Goal: Information Seeking & Learning: Learn about a topic

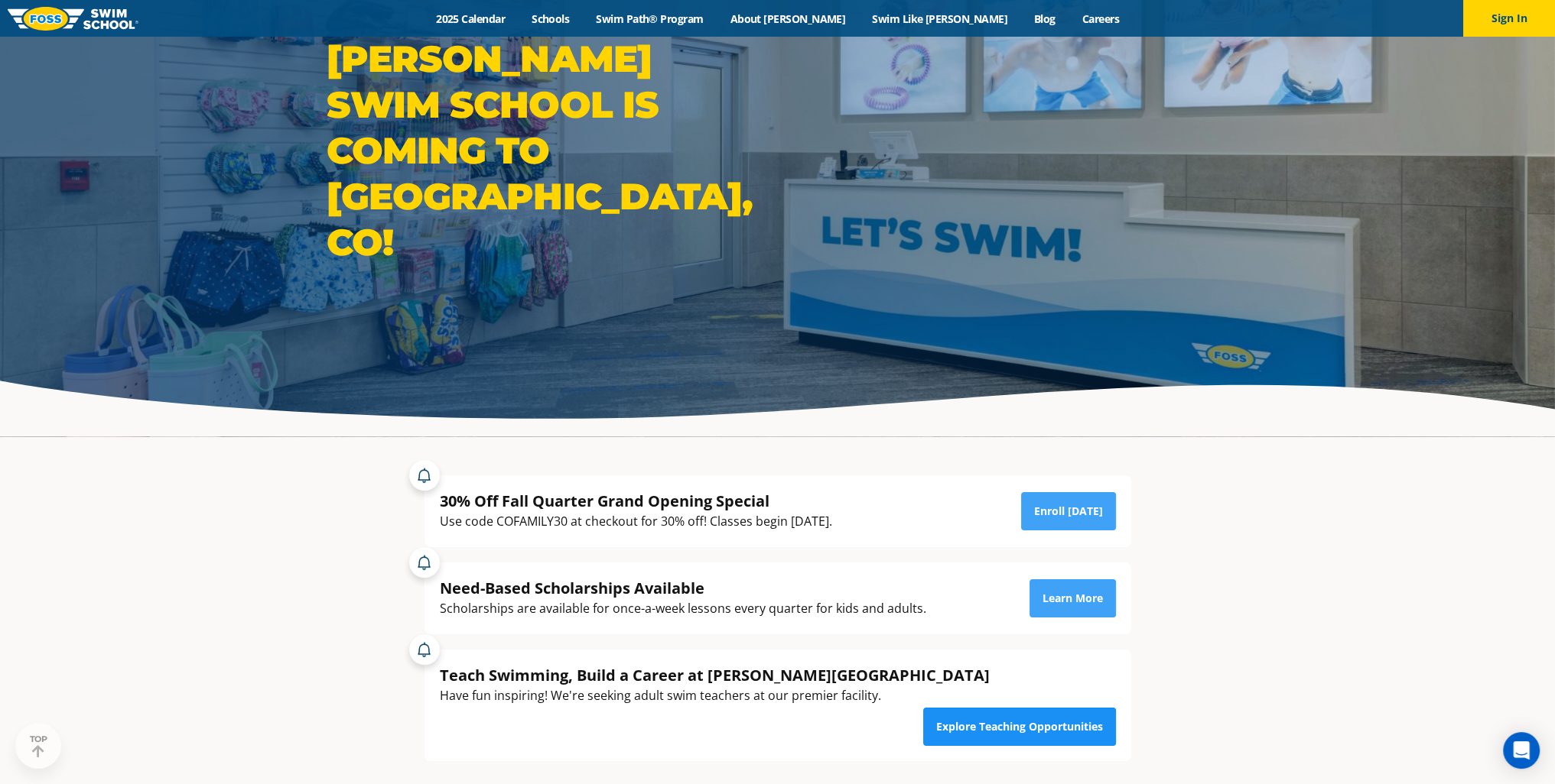
scroll to position [153, 0]
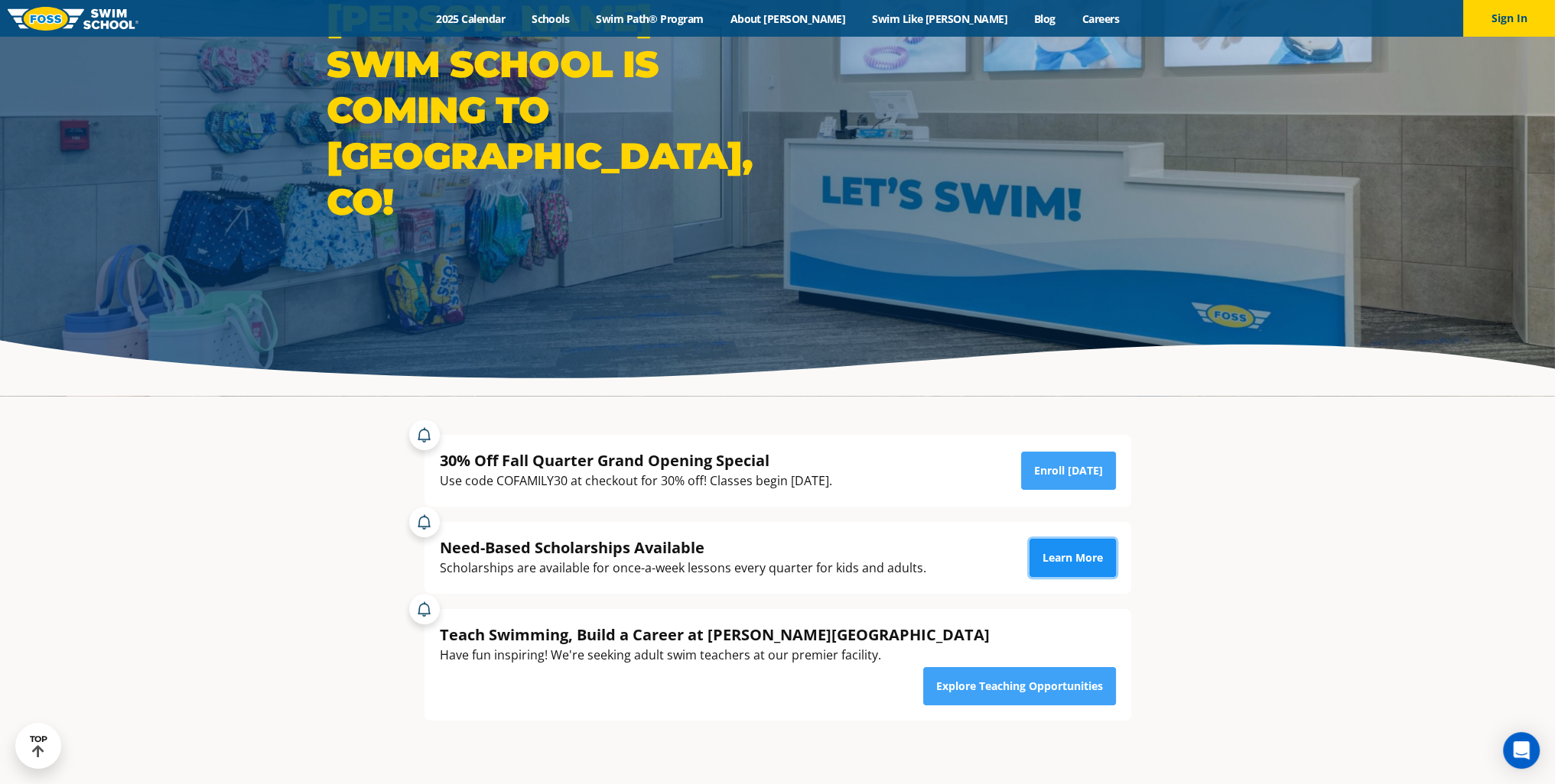
click at [1078, 558] on link "Learn More" at bounding box center [1072, 558] width 86 height 38
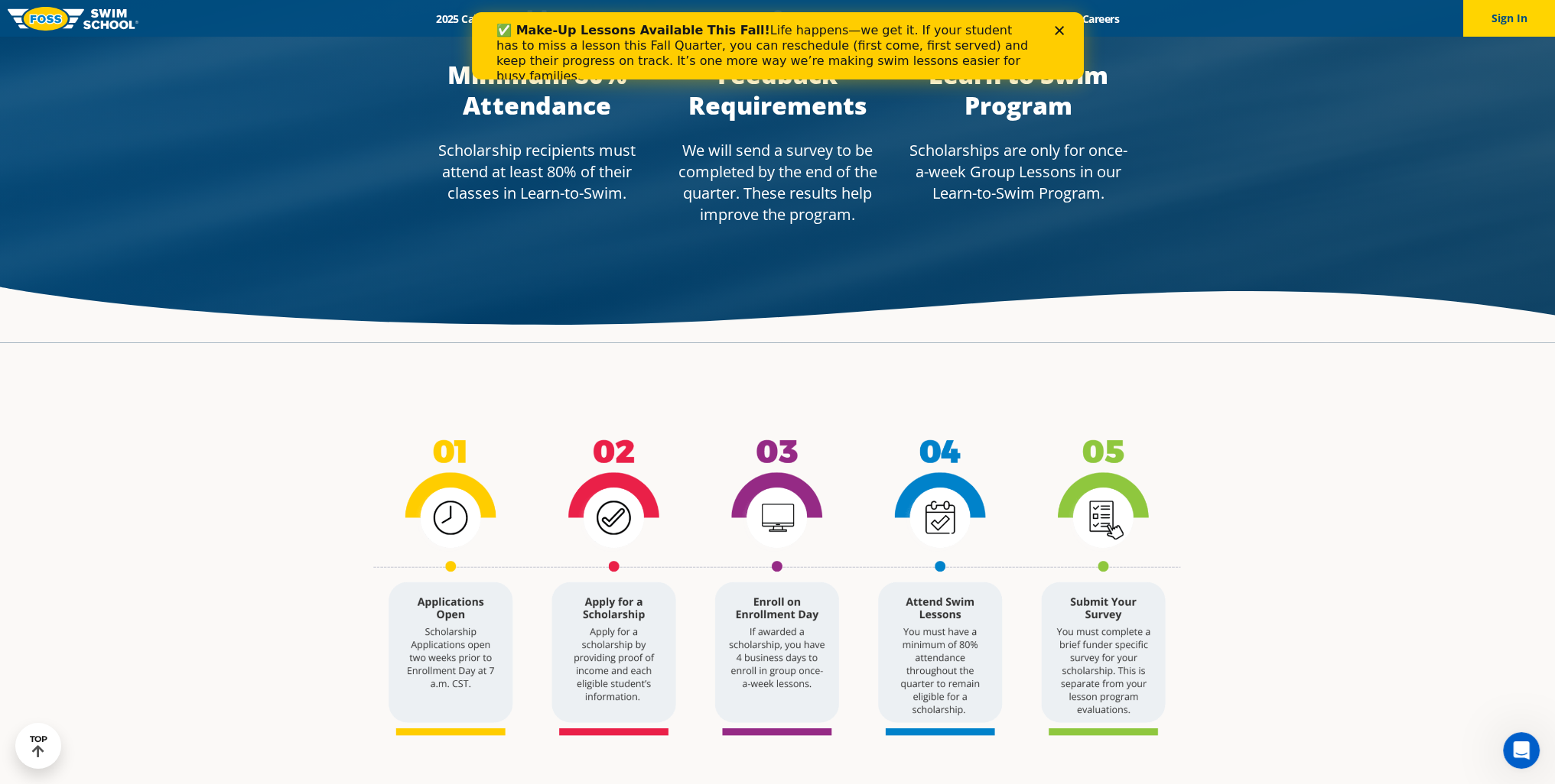
scroll to position [1453, 0]
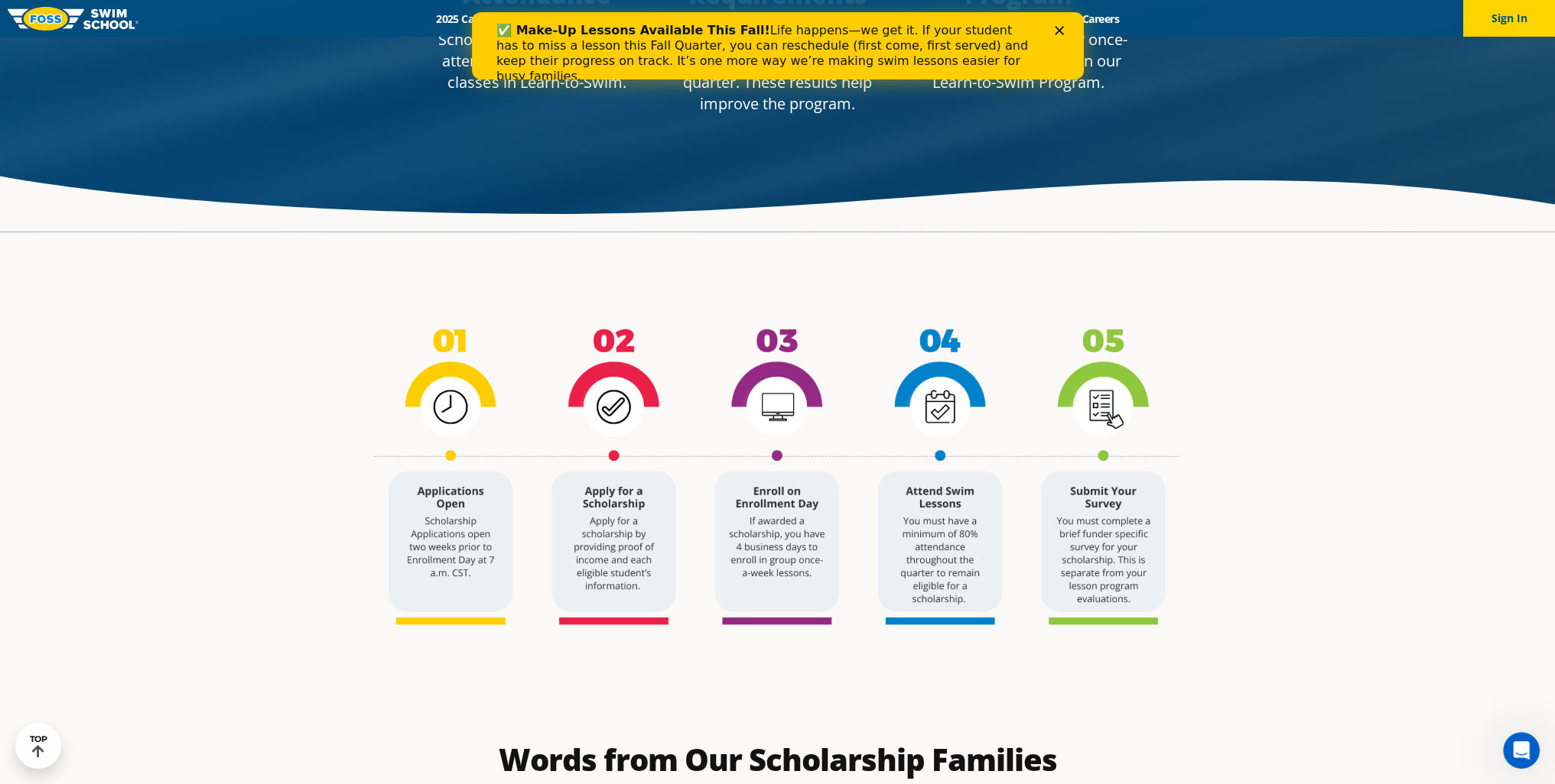
click at [459, 554] on img at bounding box center [778, 473] width 902 height 468
click at [642, 557] on img at bounding box center [778, 473] width 902 height 468
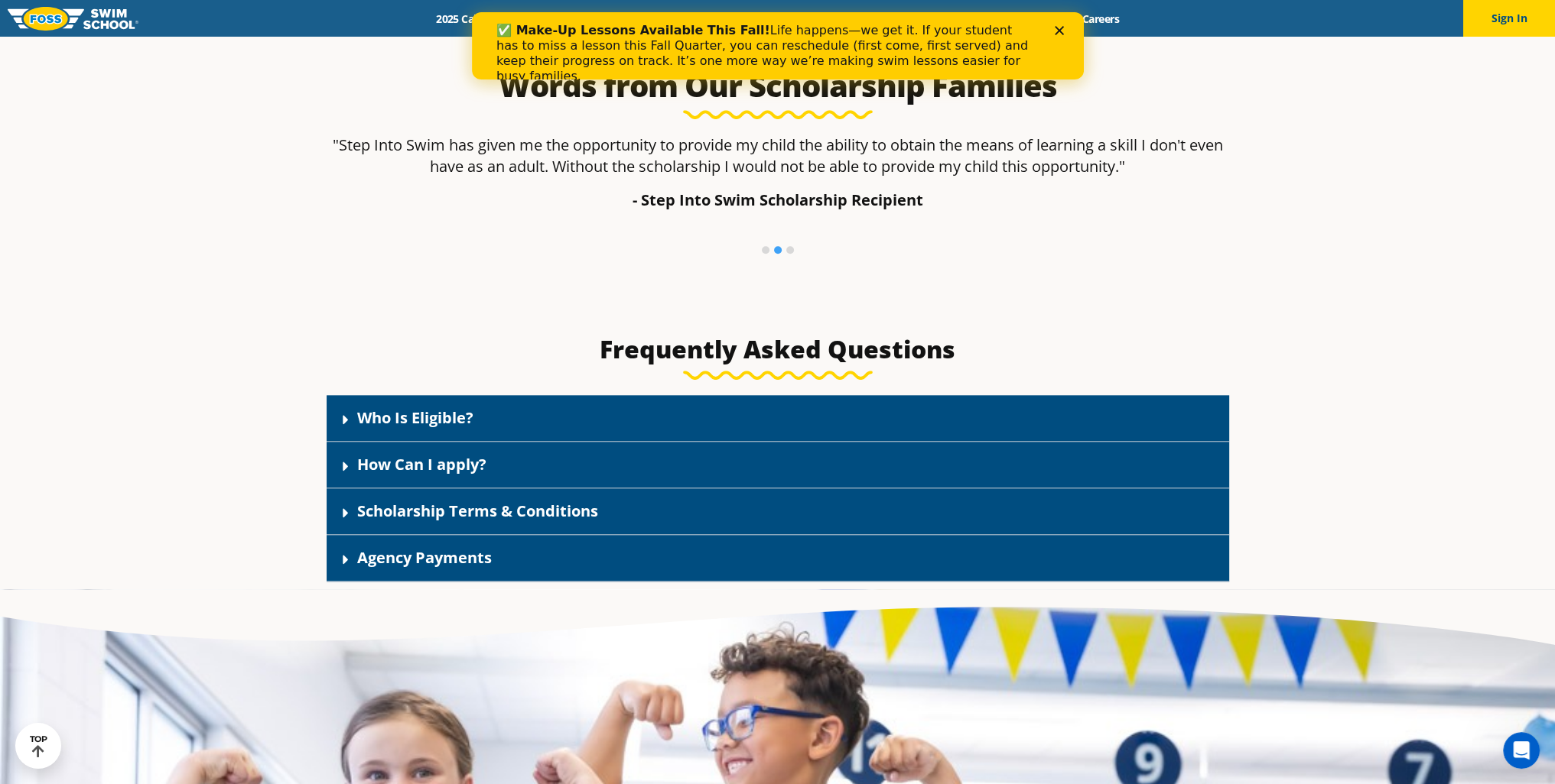
scroll to position [2140, 0]
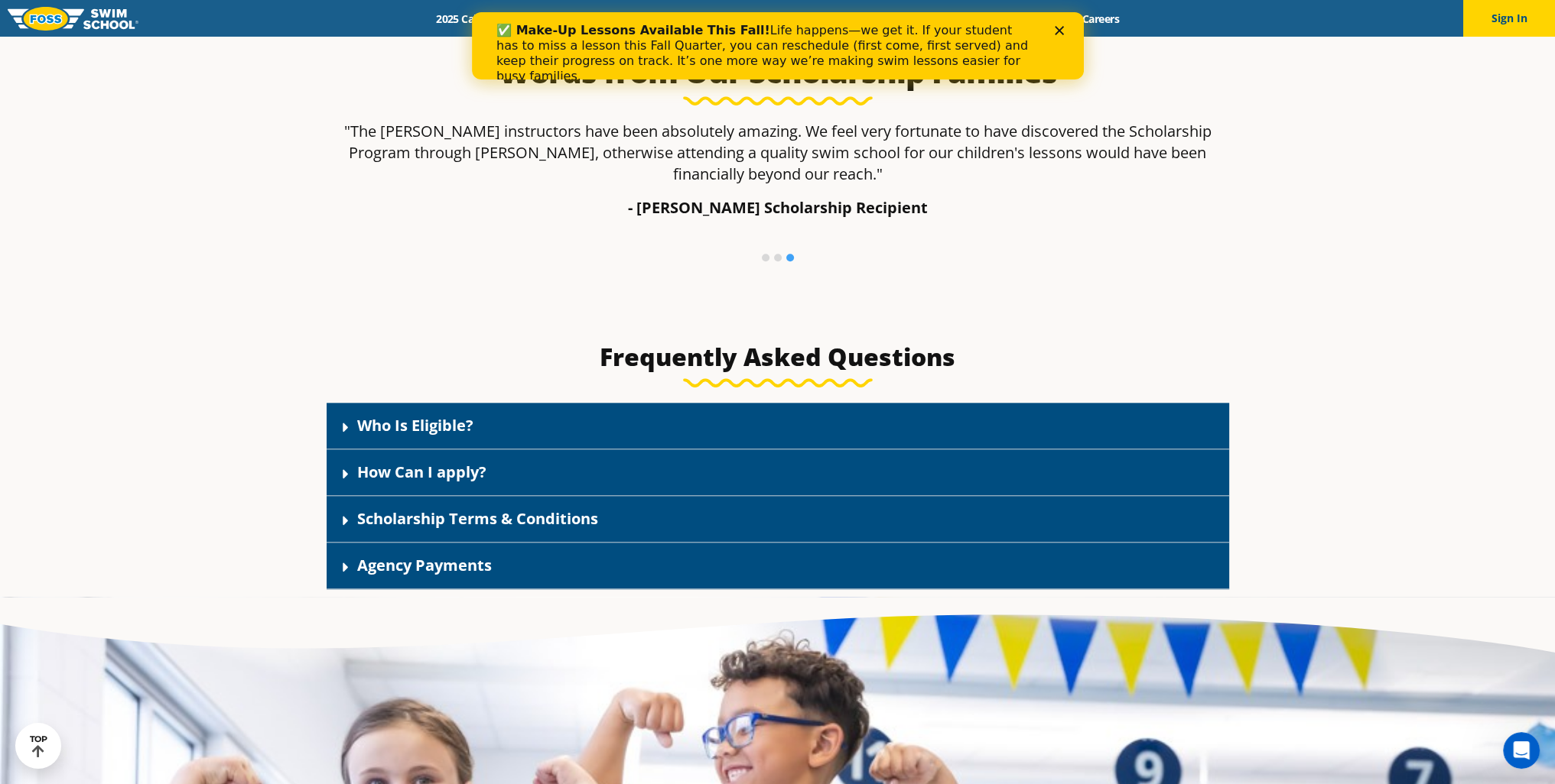
click at [492, 415] on div "Who Is Eligible?" at bounding box center [778, 427] width 902 height 47
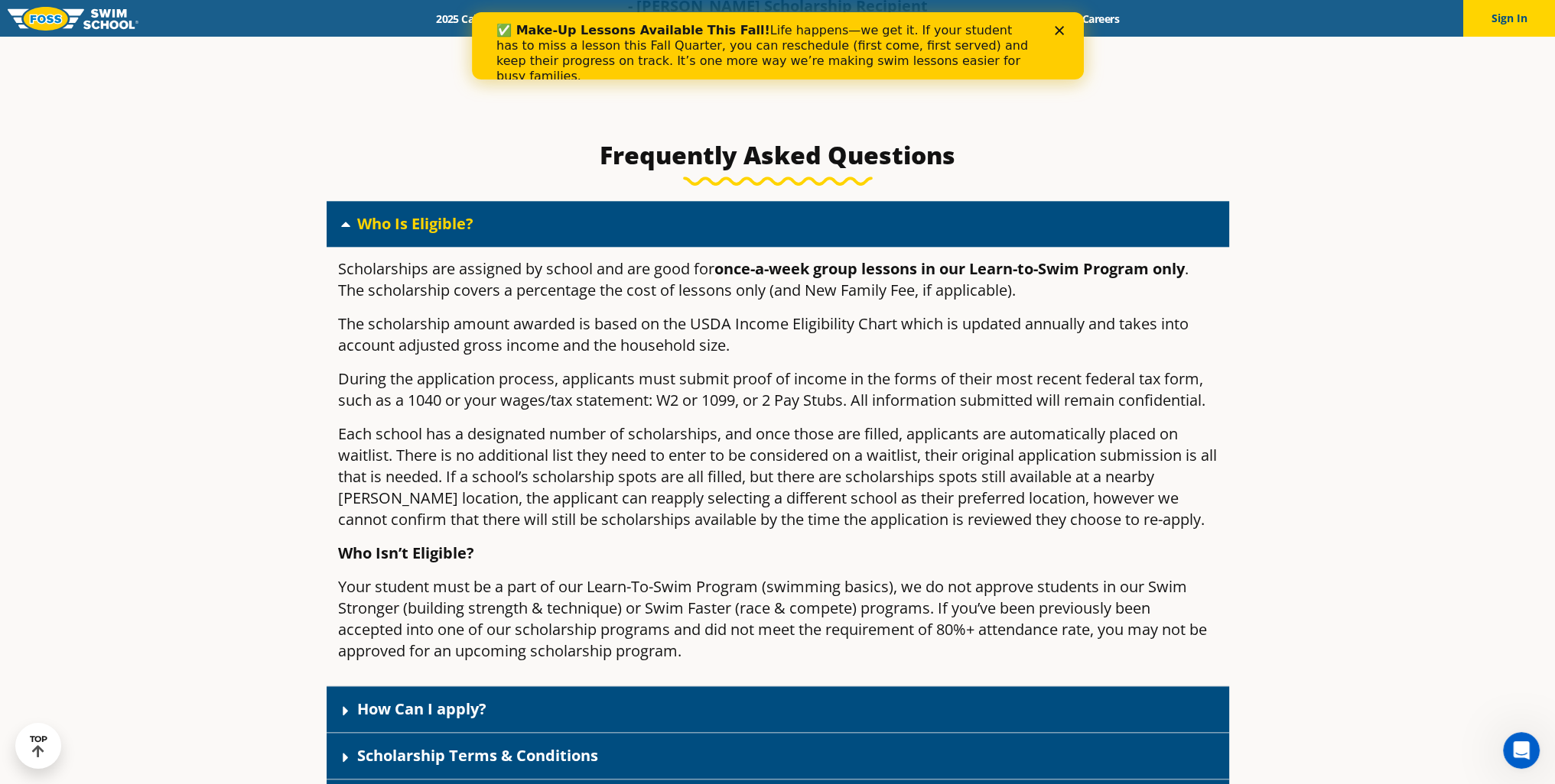
scroll to position [2370, 0]
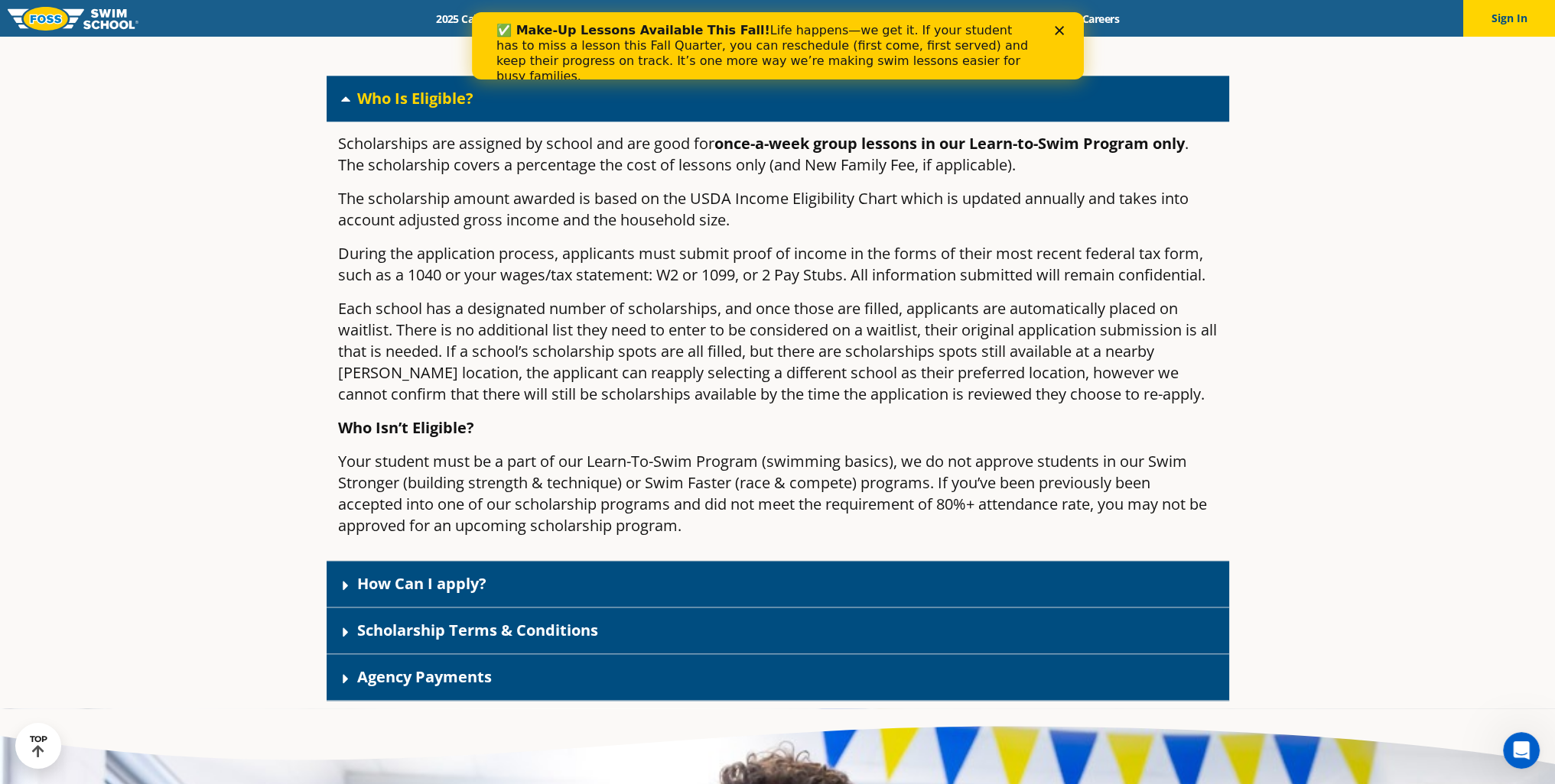
click at [523, 606] on div "How Can I apply?" at bounding box center [778, 584] width 902 height 47
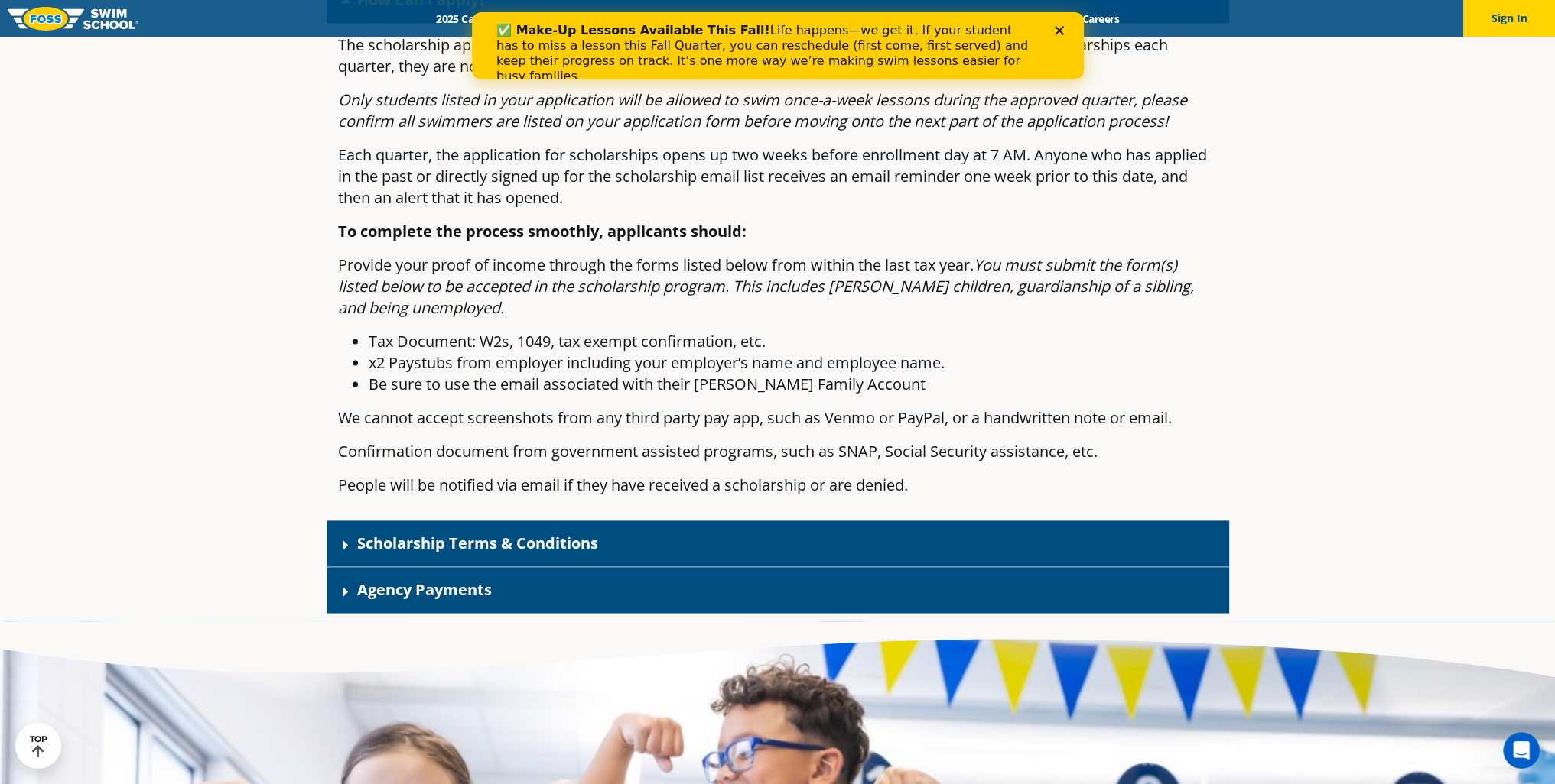
scroll to position [3079, 0]
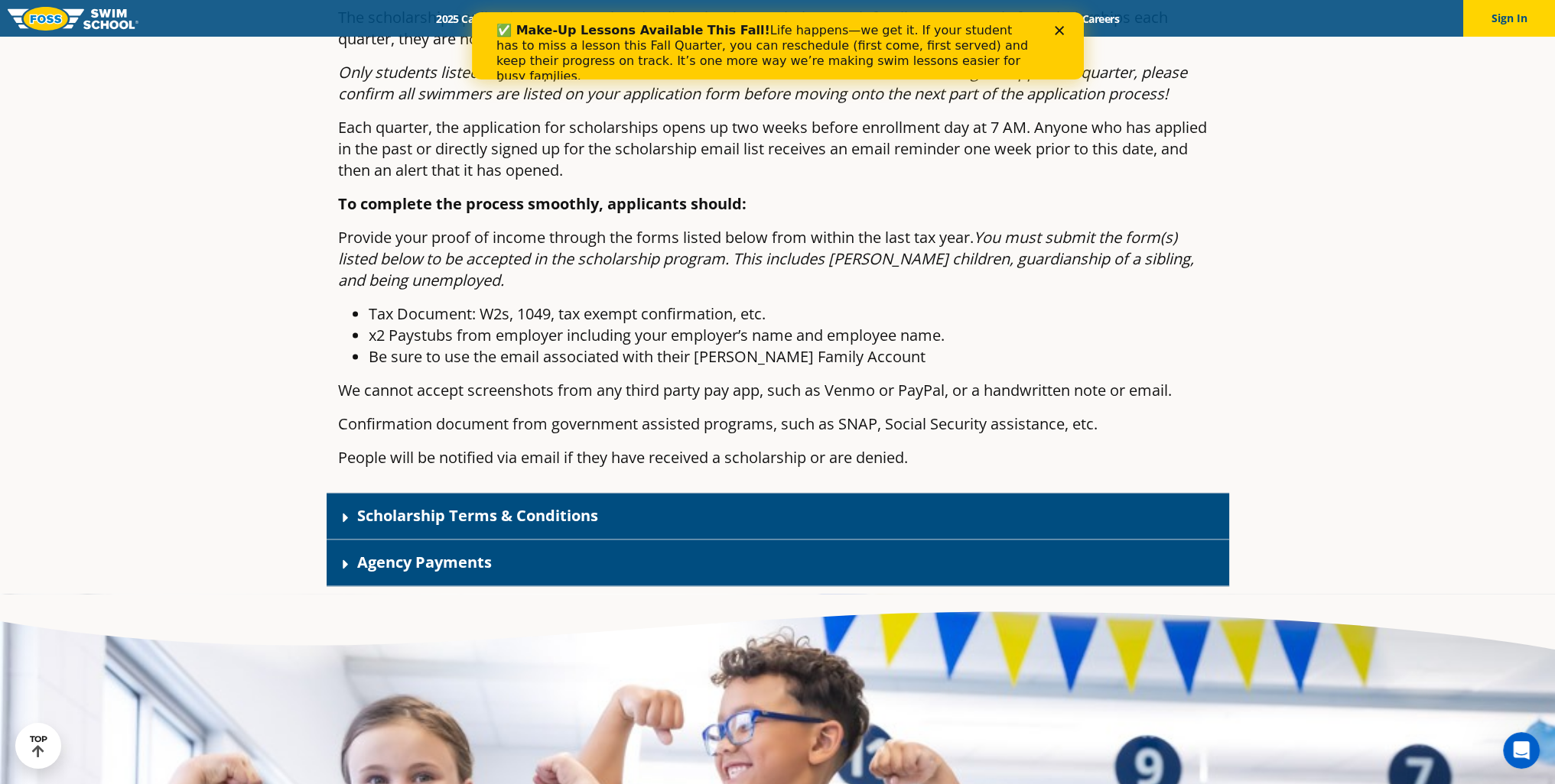
click at [567, 526] on link "Scholarship Terms & Conditions" at bounding box center [478, 515] width 241 height 21
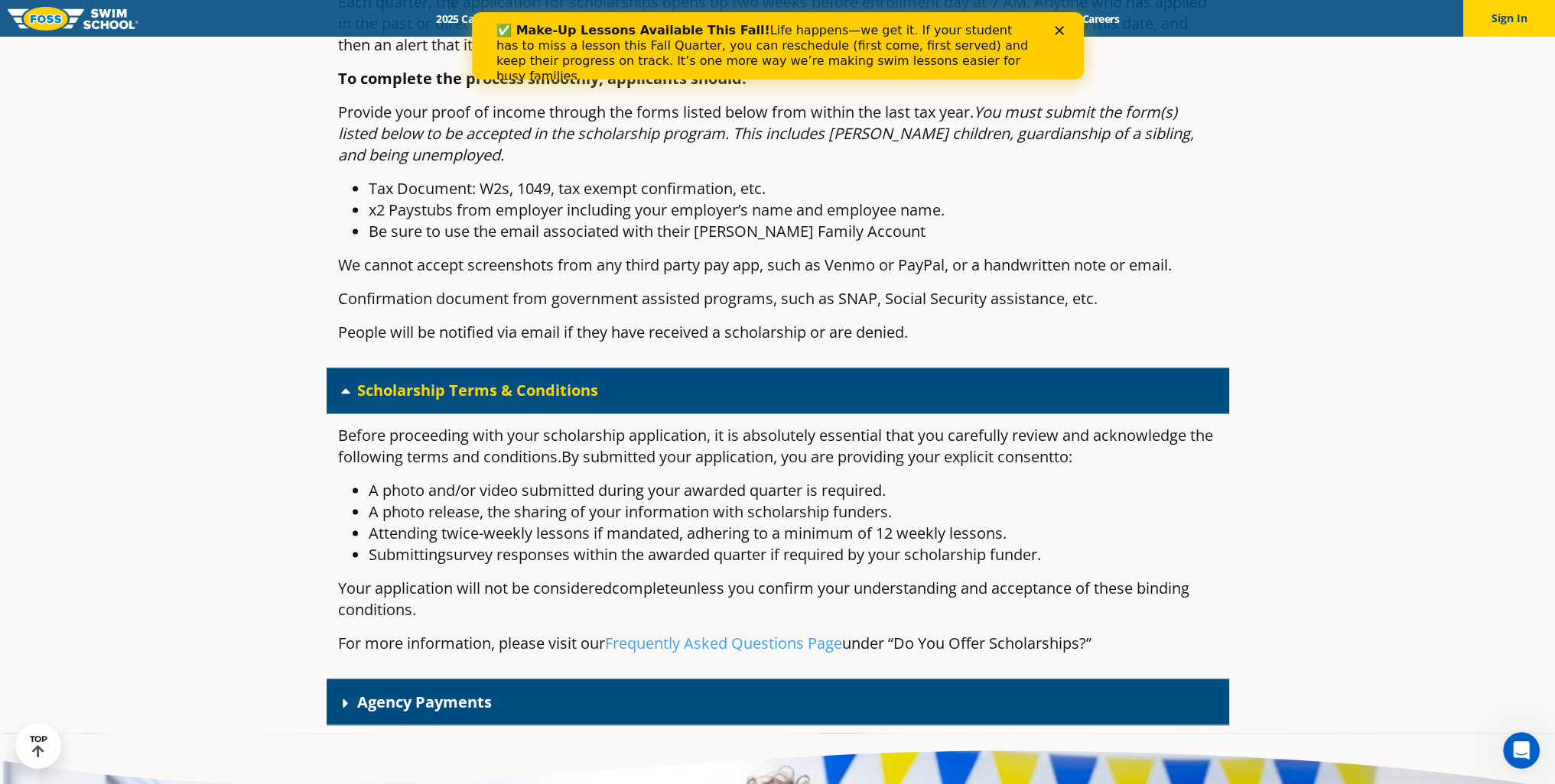
scroll to position [3211, 0]
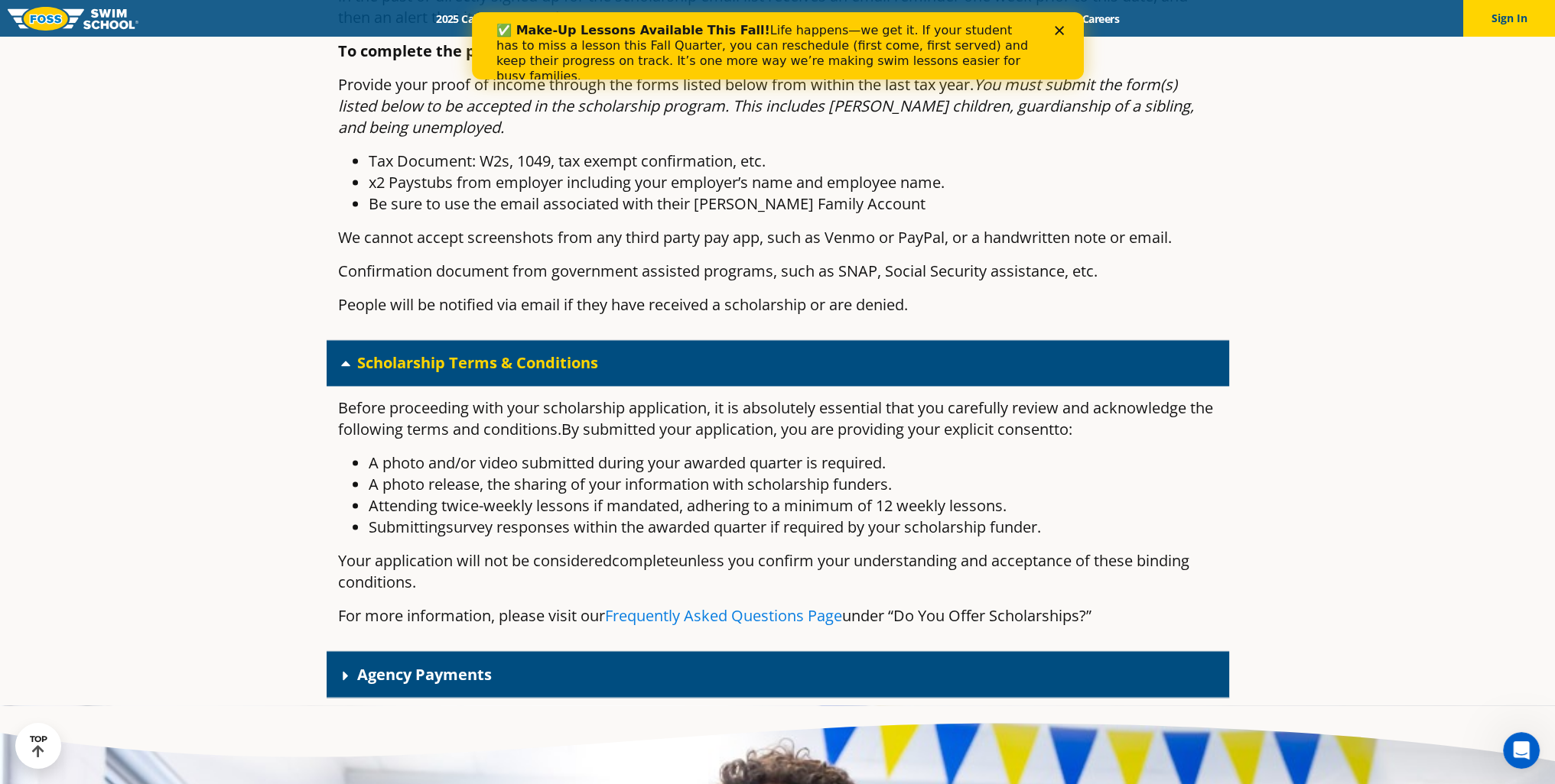
click at [757, 626] on link "Frequently Asked Questions Page" at bounding box center [723, 616] width 237 height 21
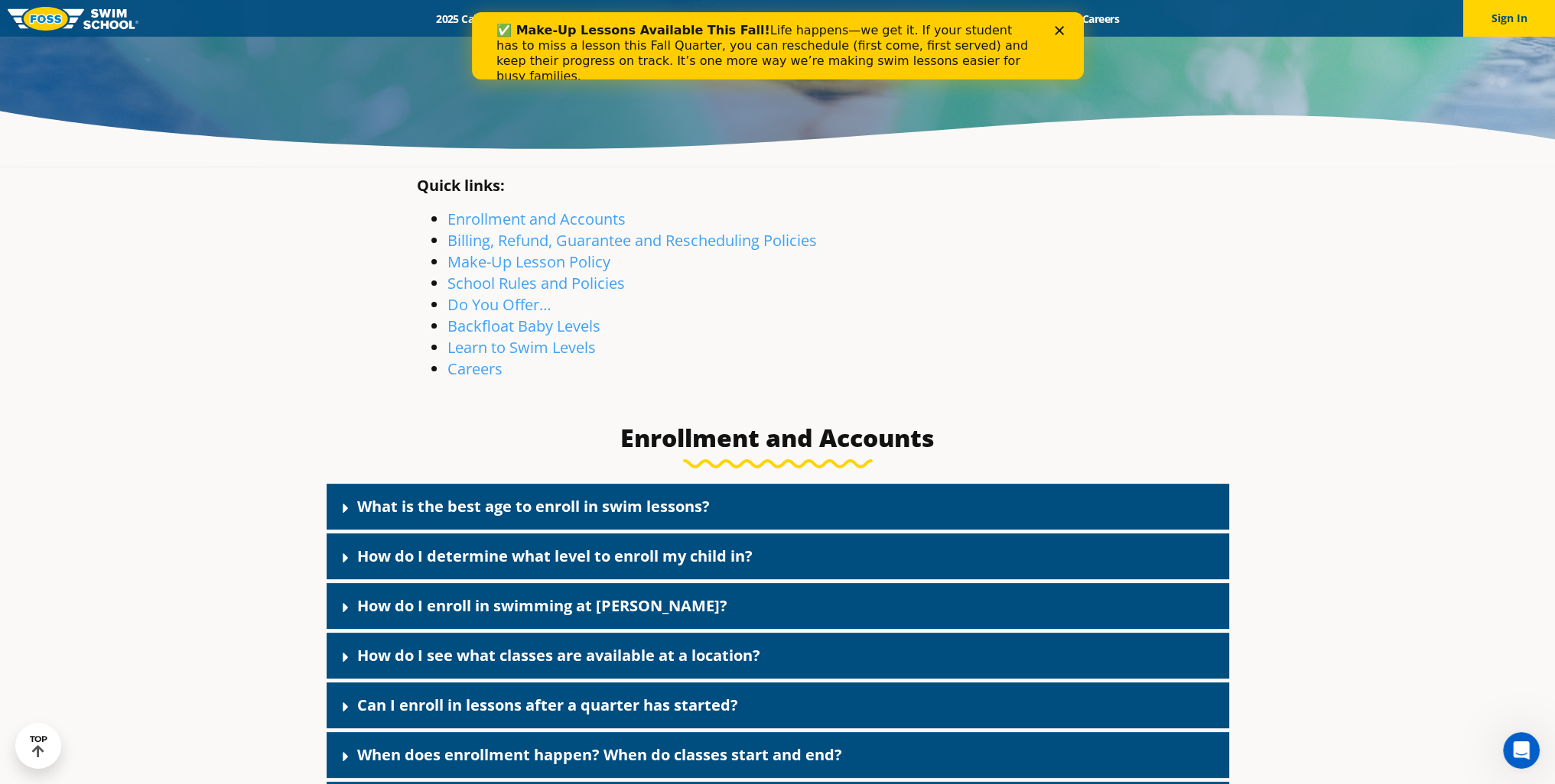
click at [600, 505] on link "What is the best age to enroll in swim lessons?" at bounding box center [534, 506] width 353 height 21
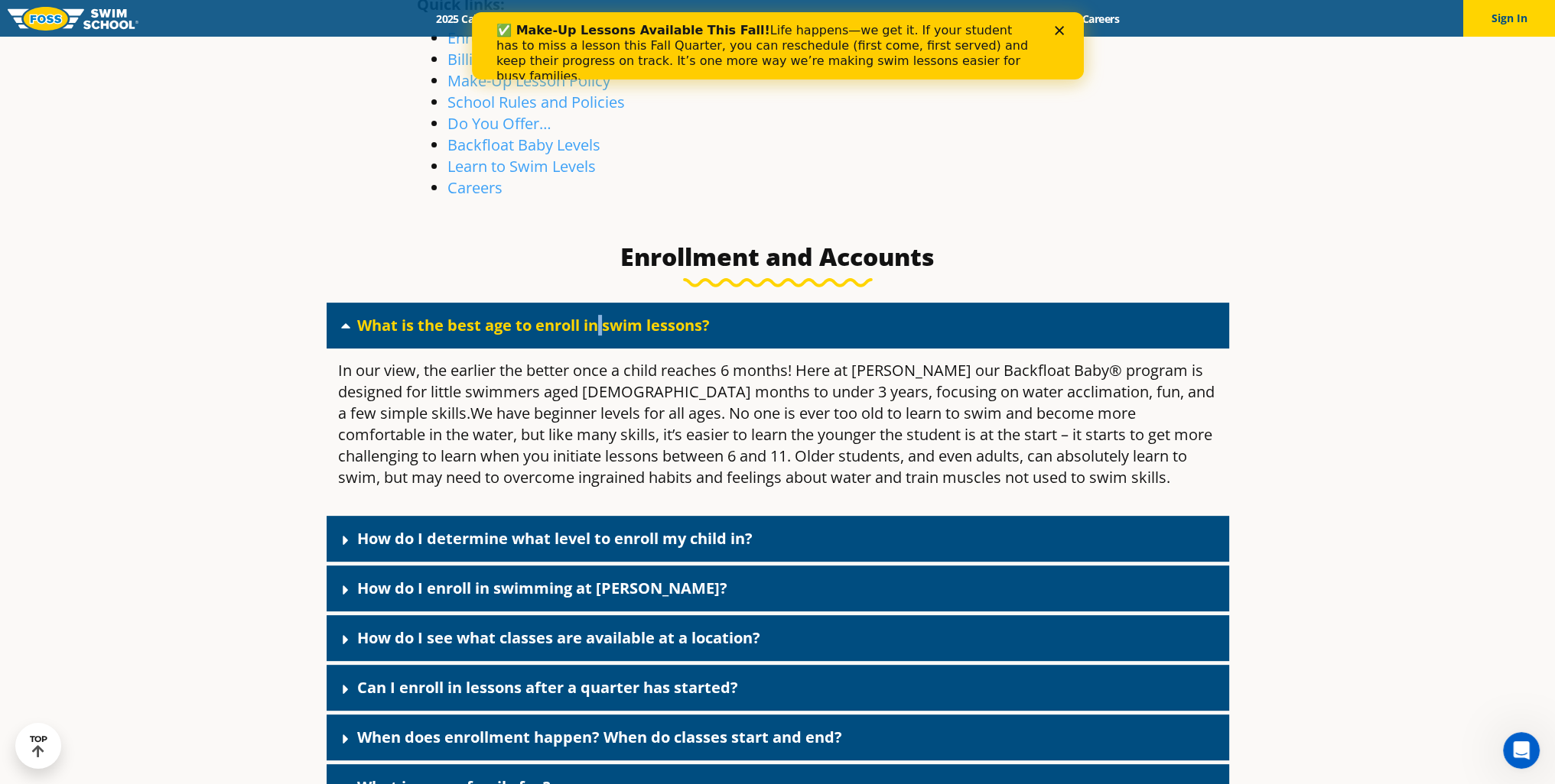
scroll to position [611, 0]
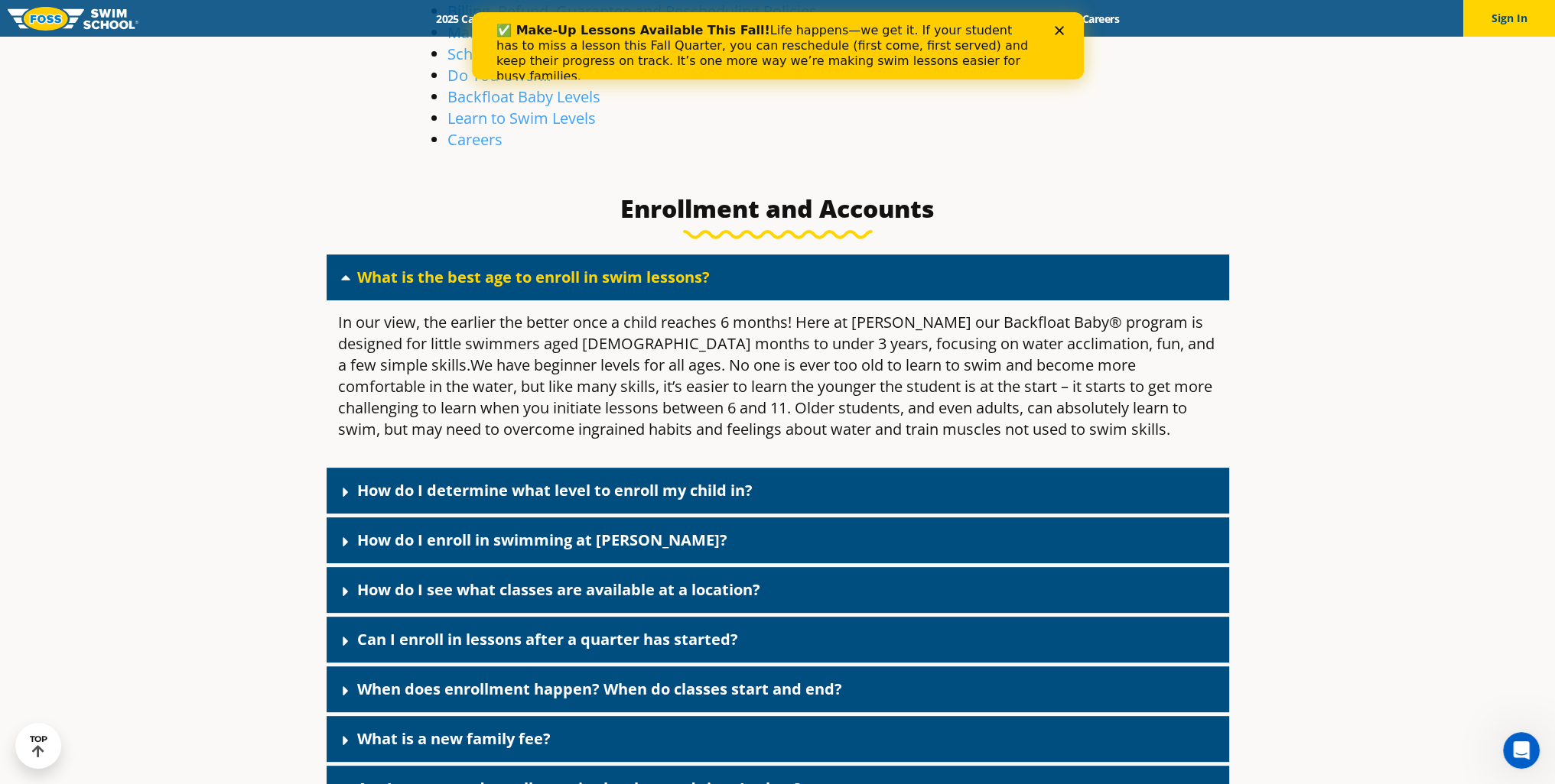
click at [581, 586] on link "How do I see what classes are available at a location?" at bounding box center [559, 590] width 403 height 21
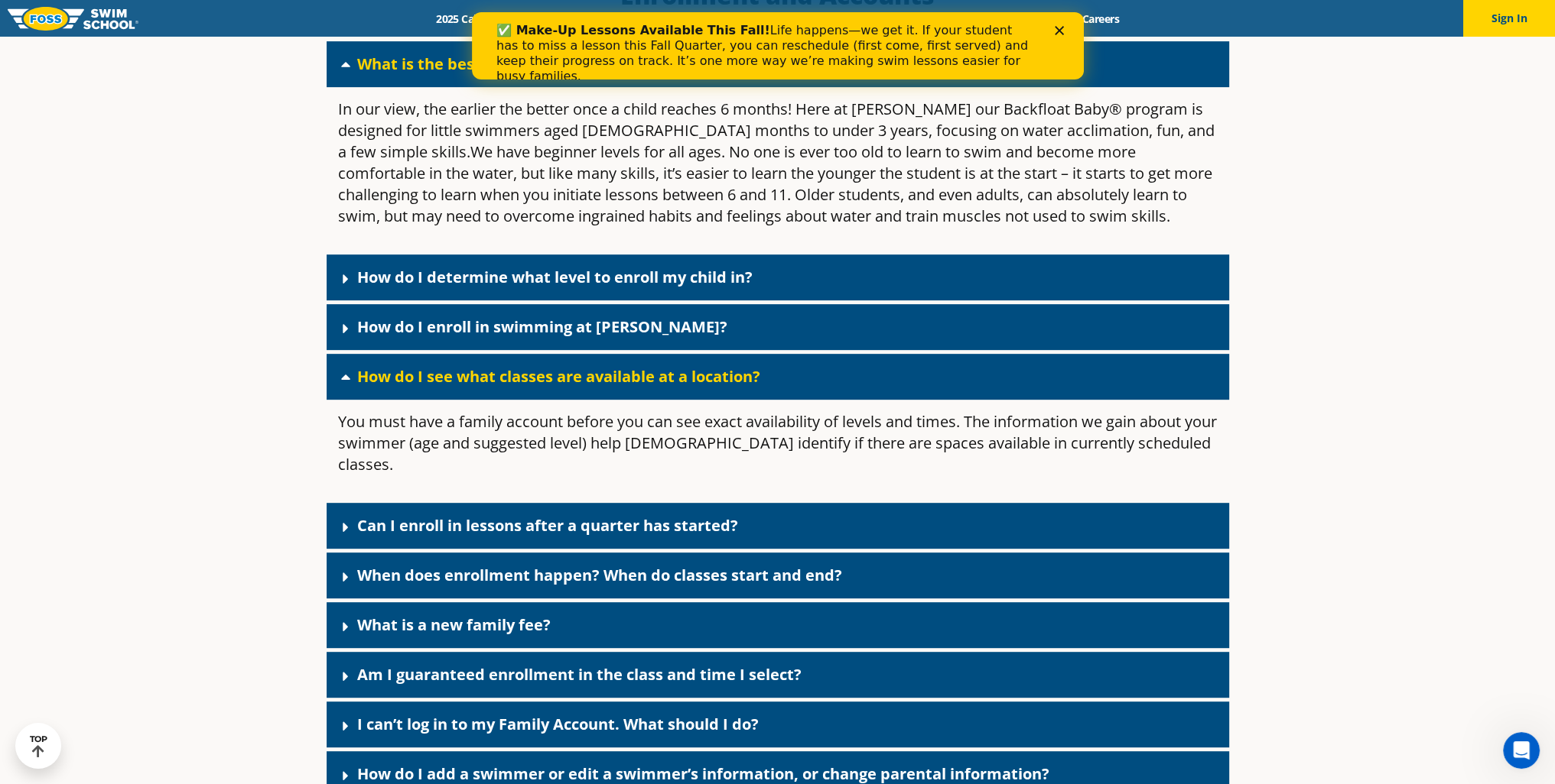
scroll to position [841, 0]
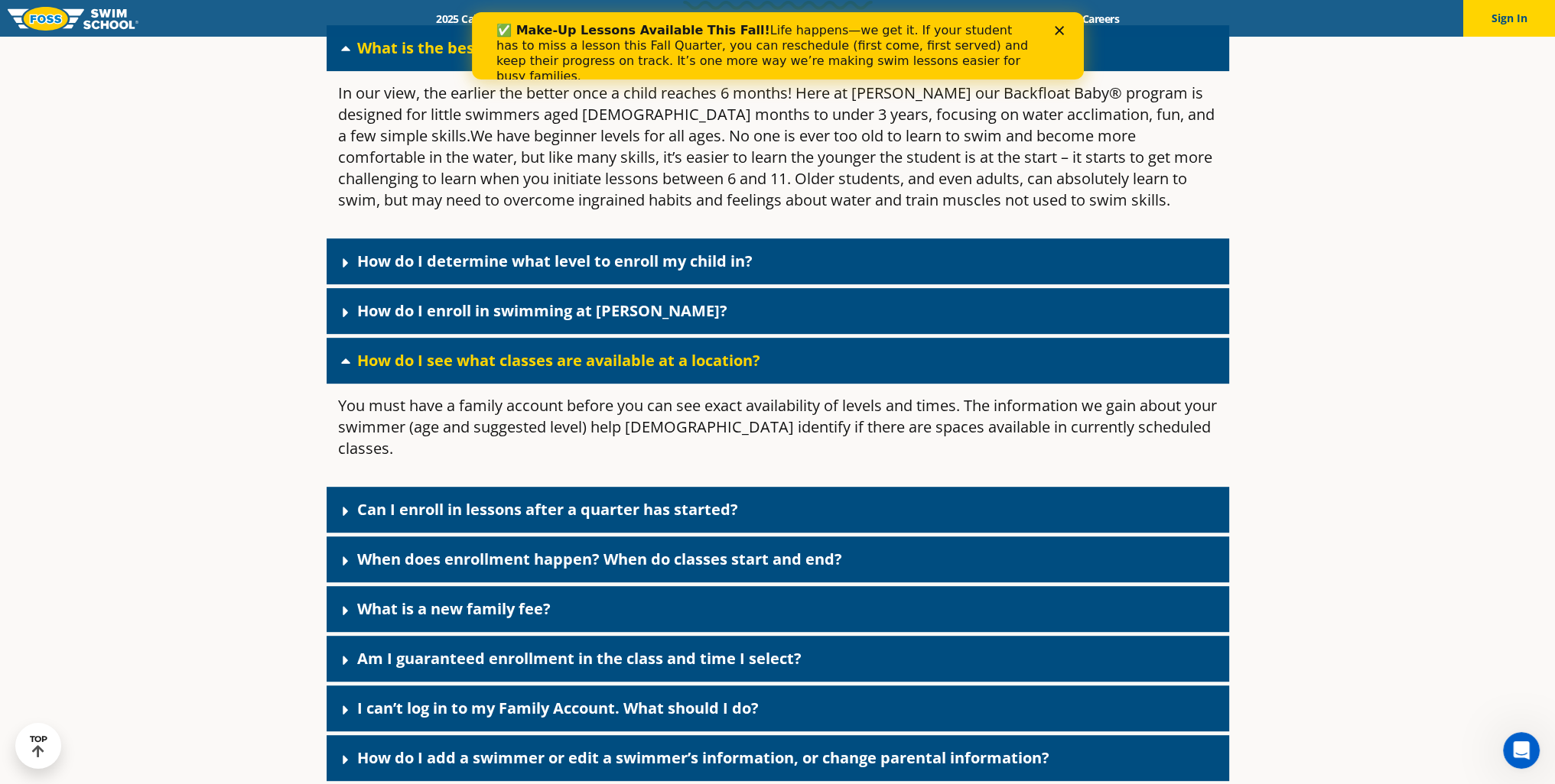
click at [535, 599] on link "What is a new family fee?" at bounding box center [454, 608] width 194 height 21
